Goal: Find specific page/section: Find specific page/section

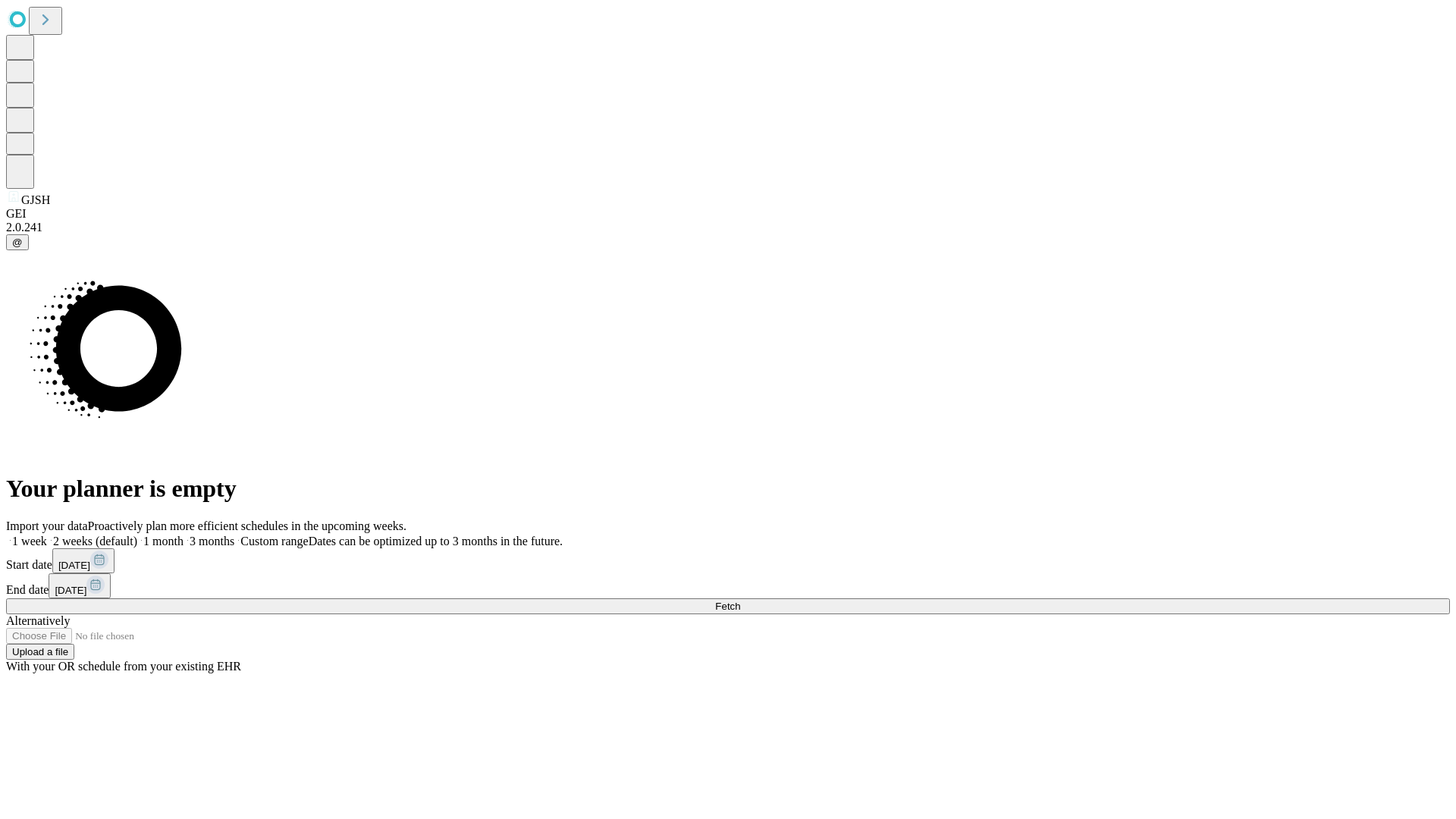
click at [740, 601] on span "Fetch" at bounding box center [727, 606] width 25 height 12
